Goal: Navigation & Orientation: Find specific page/section

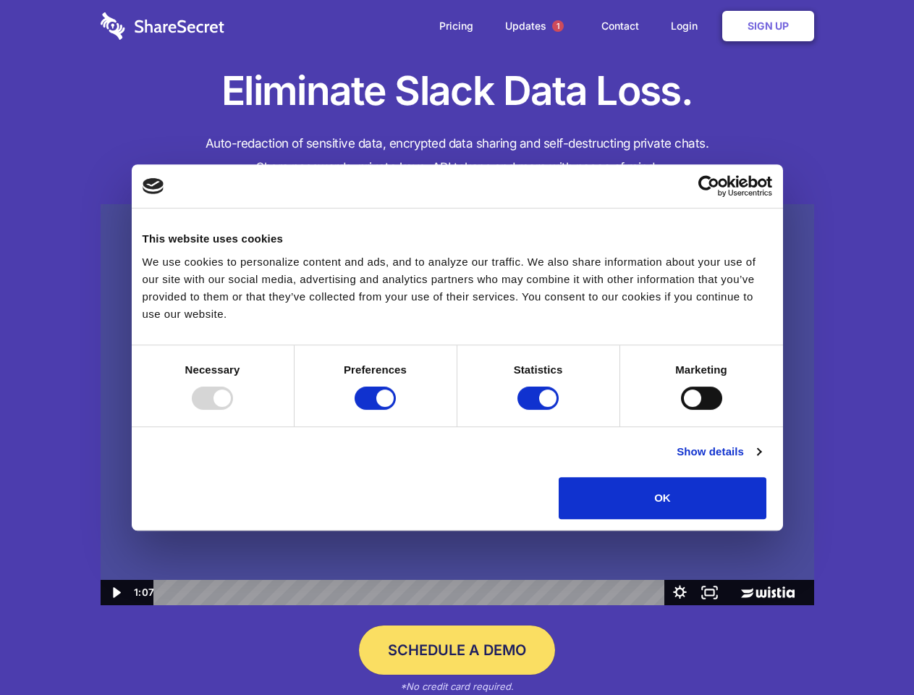
click at [457, 347] on img at bounding box center [457, 405] width 713 height 402
click at [233, 410] on div at bounding box center [212, 397] width 41 height 23
click at [396, 410] on input "Preferences" at bounding box center [375, 397] width 41 height 23
checkbox input "false"
click at [540, 410] on input "Statistics" at bounding box center [537, 397] width 41 height 23
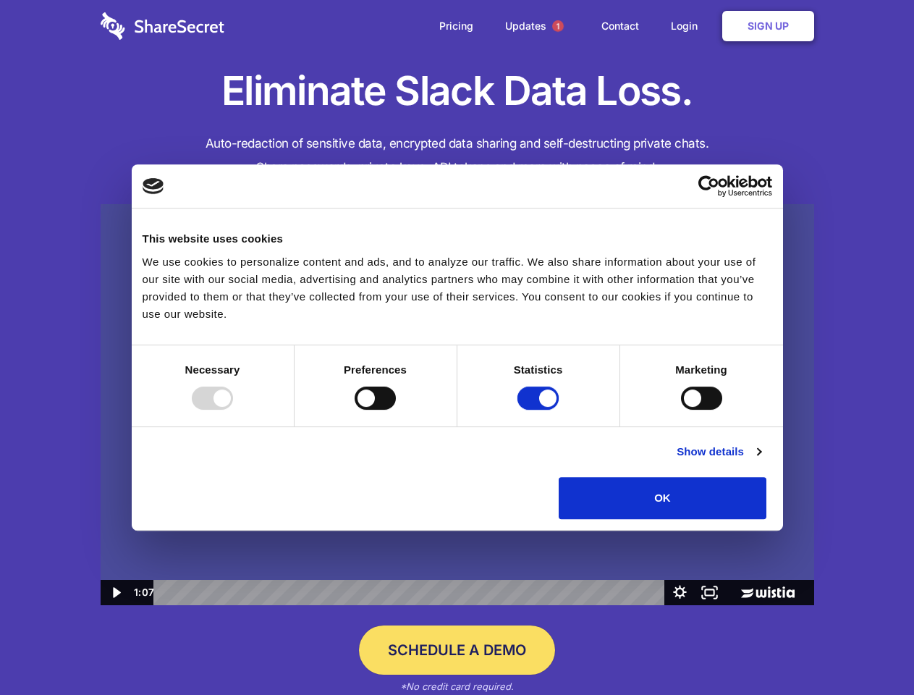
checkbox input "false"
click at [681, 410] on input "Marketing" at bounding box center [701, 397] width 41 height 23
checkbox input "true"
click at [760, 460] on link "Show details" at bounding box center [719, 451] width 84 height 17
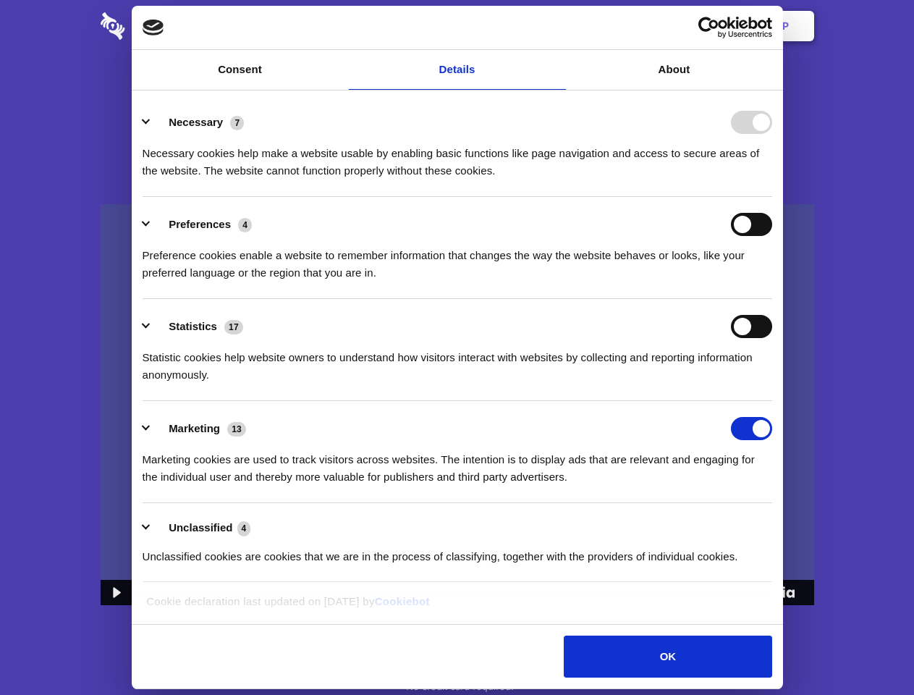
click at [779, 524] on ul "Necessary 7 Necessary cookies help make a website usable by enabling basic func…" at bounding box center [456, 339] width 643 height 488
click at [557, 26] on span "1" at bounding box center [558, 26] width 12 height 12
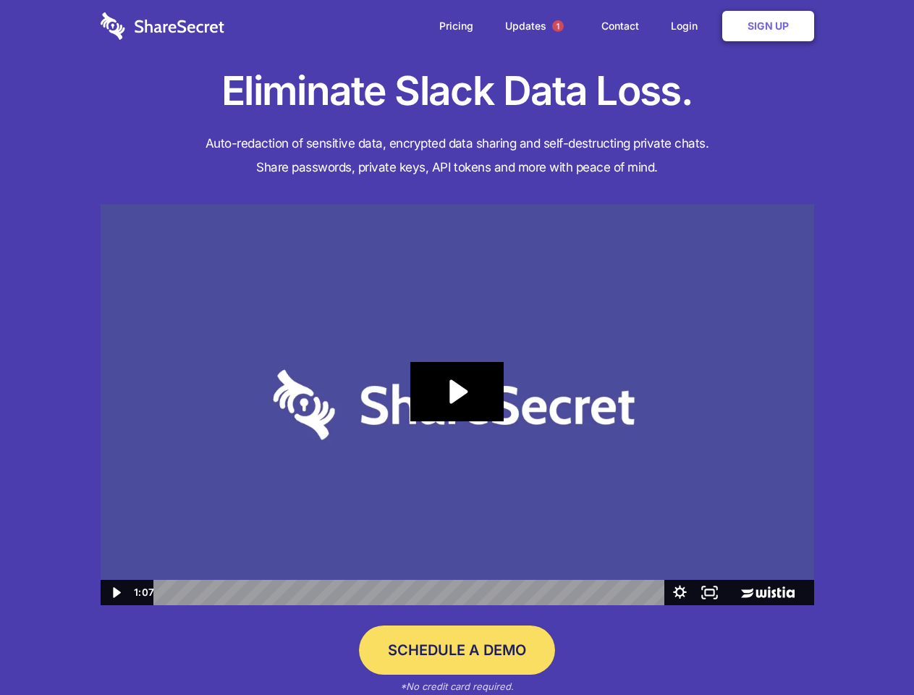
click at [457, 404] on icon "Play Video: Sharesecret Slack Extension" at bounding box center [456, 391] width 93 height 59
